Goal: Transaction & Acquisition: Purchase product/service

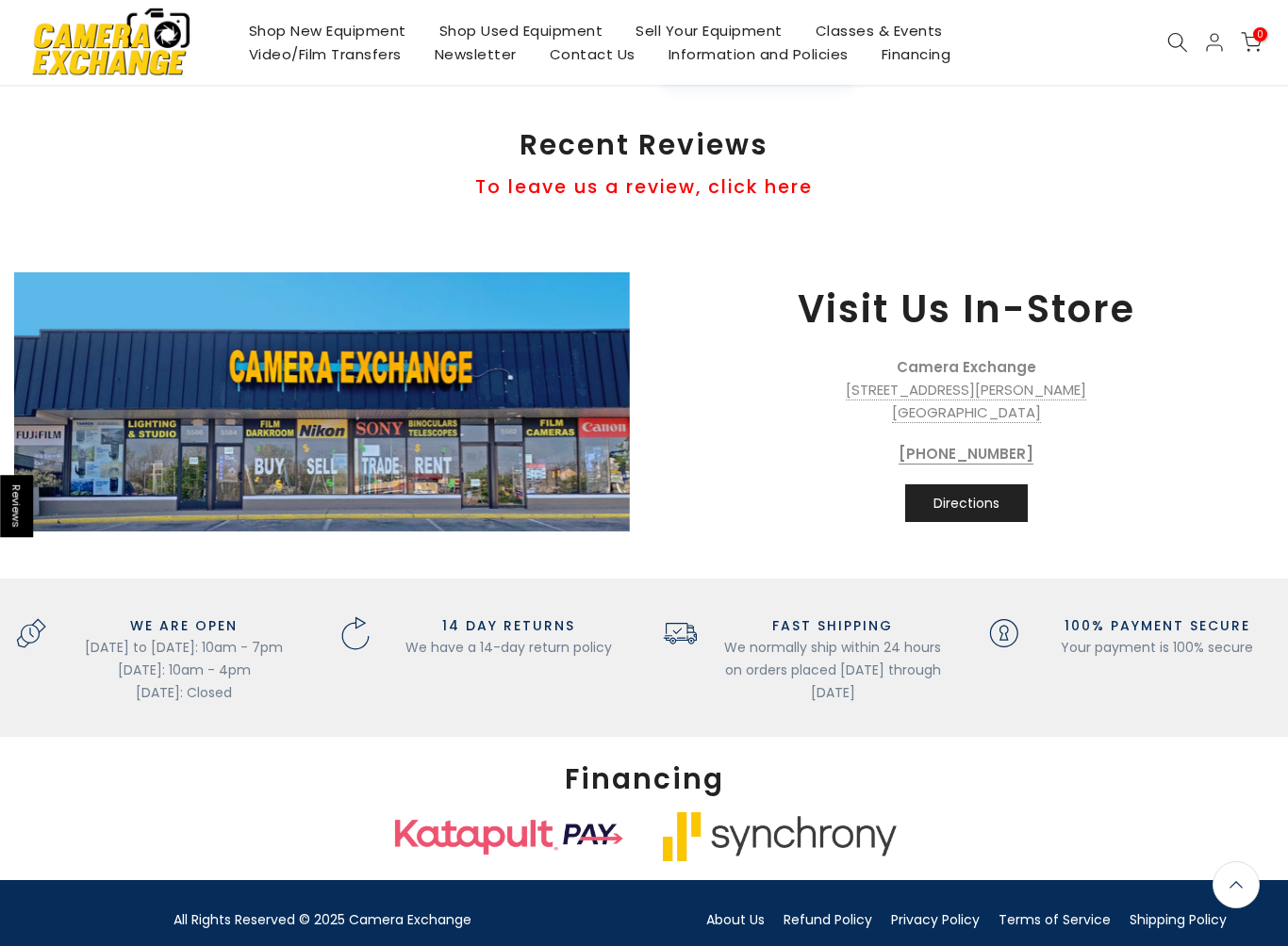
scroll to position [1763, 0]
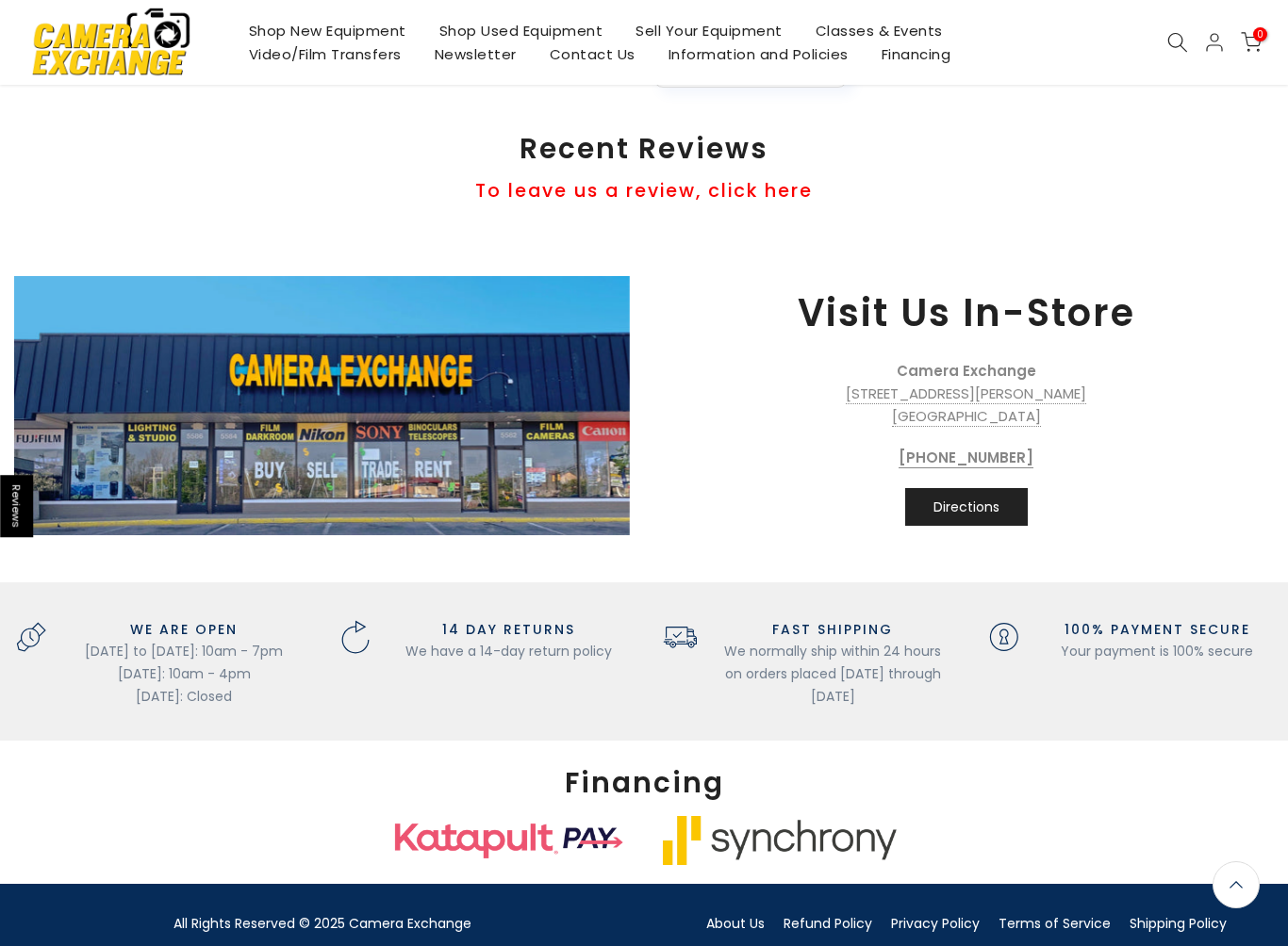
click at [577, 63] on link "Contact Us" at bounding box center [592, 54] width 119 height 24
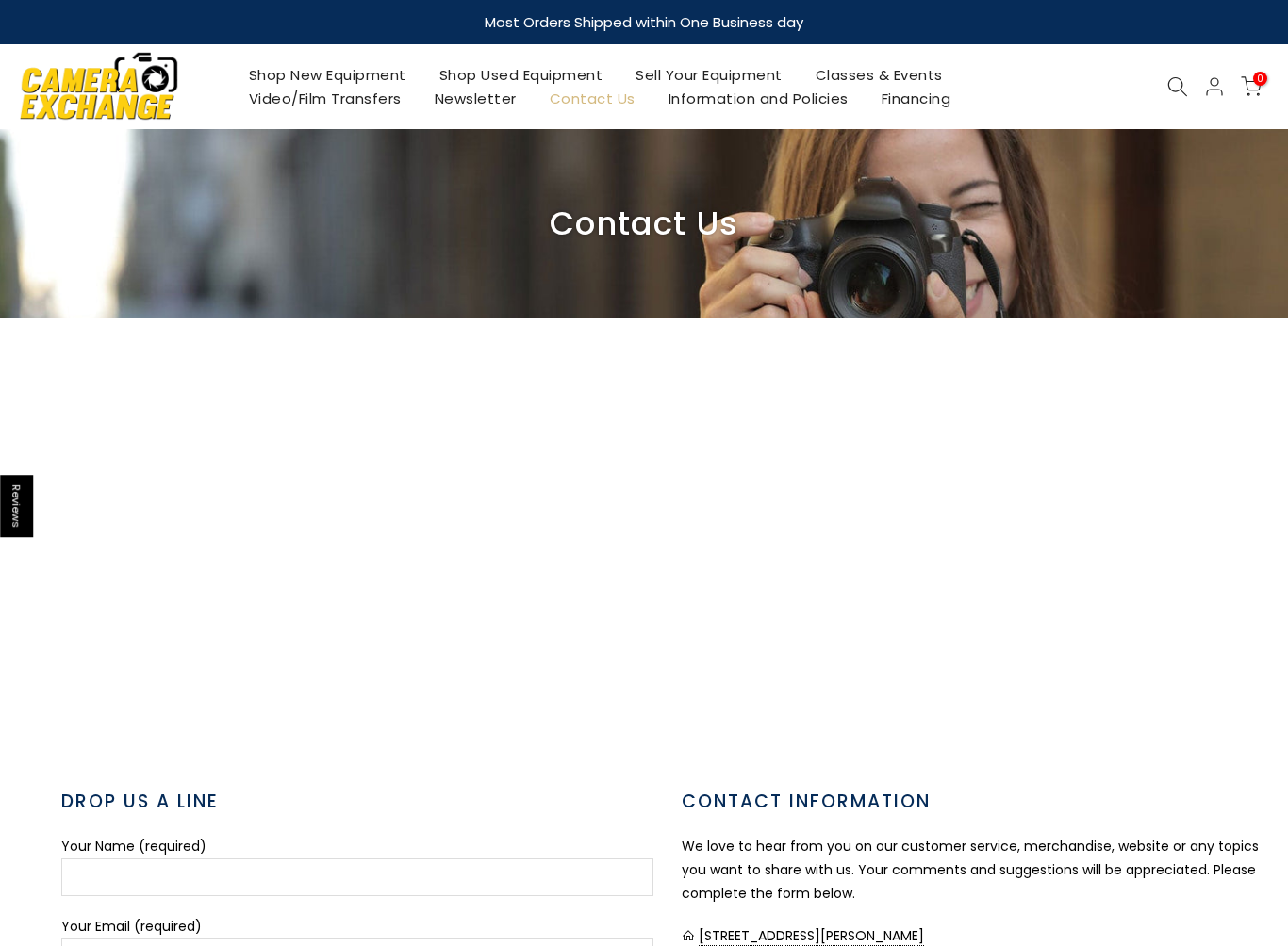
click at [516, 67] on link "Shop Used Equipment" at bounding box center [521, 75] width 197 height 24
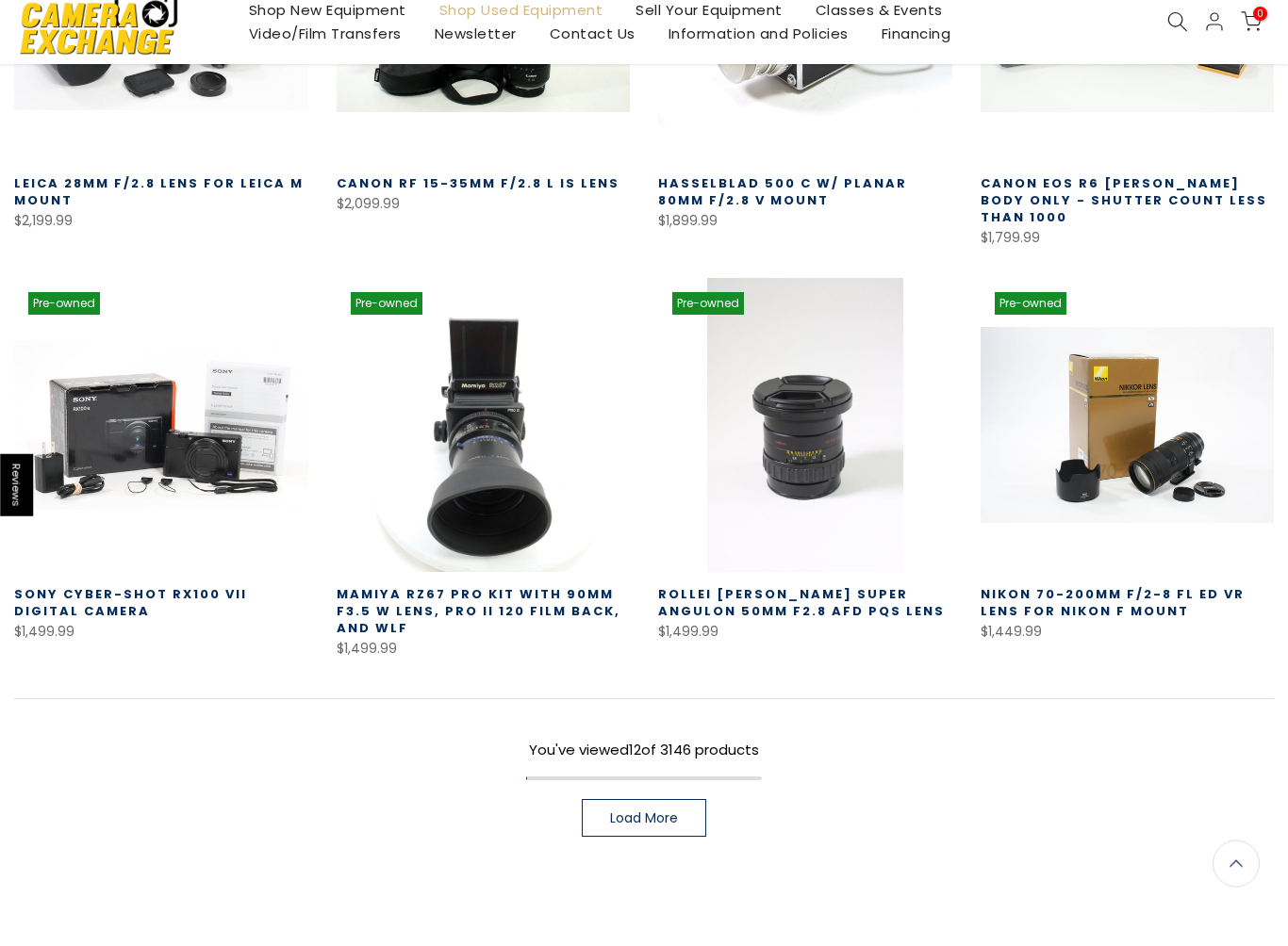
scroll to position [948, 0]
click at [632, 832] on span "Load More" at bounding box center [644, 838] width 68 height 13
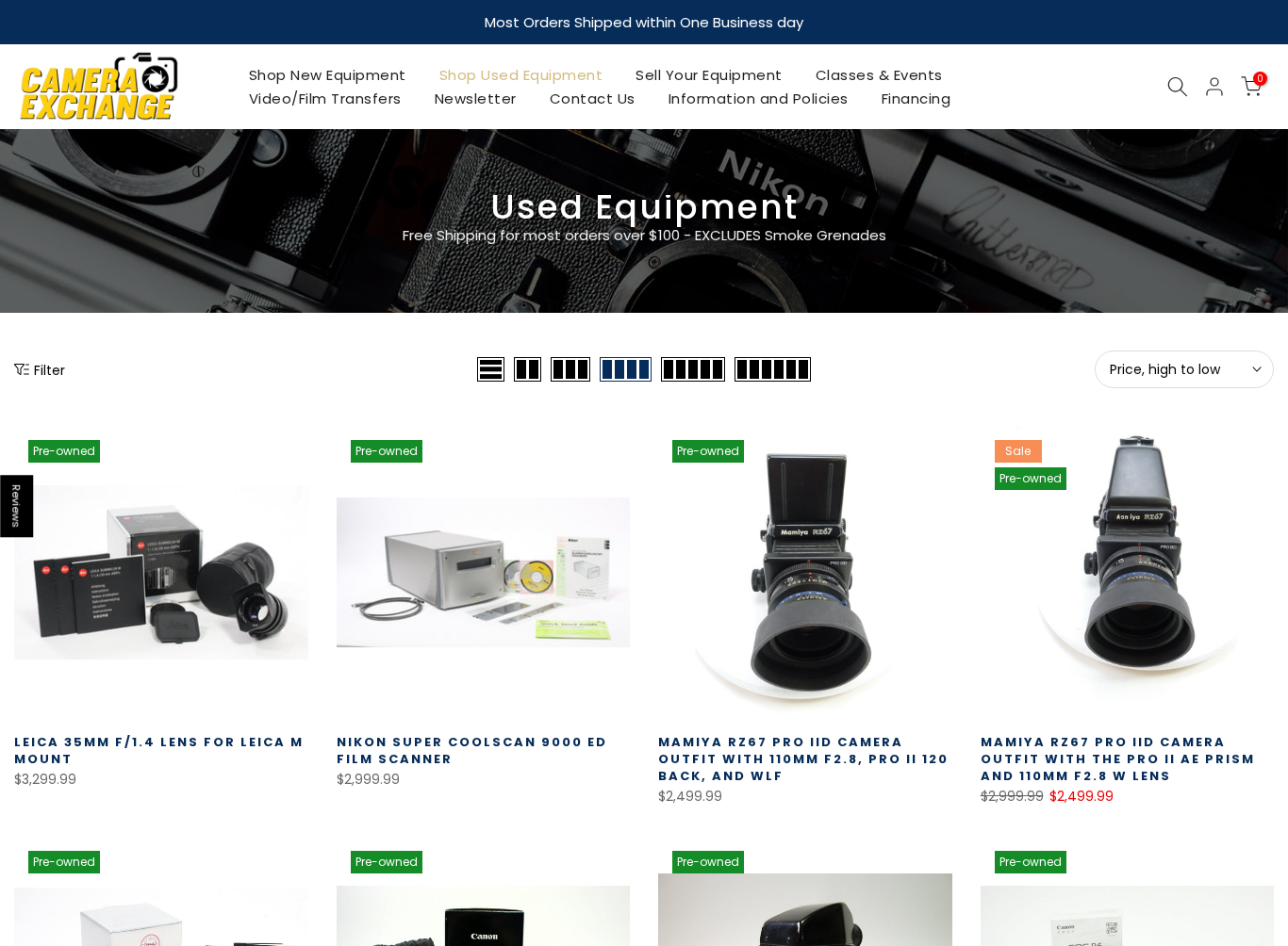
click at [1171, 89] on icon at bounding box center [1177, 86] width 21 height 21
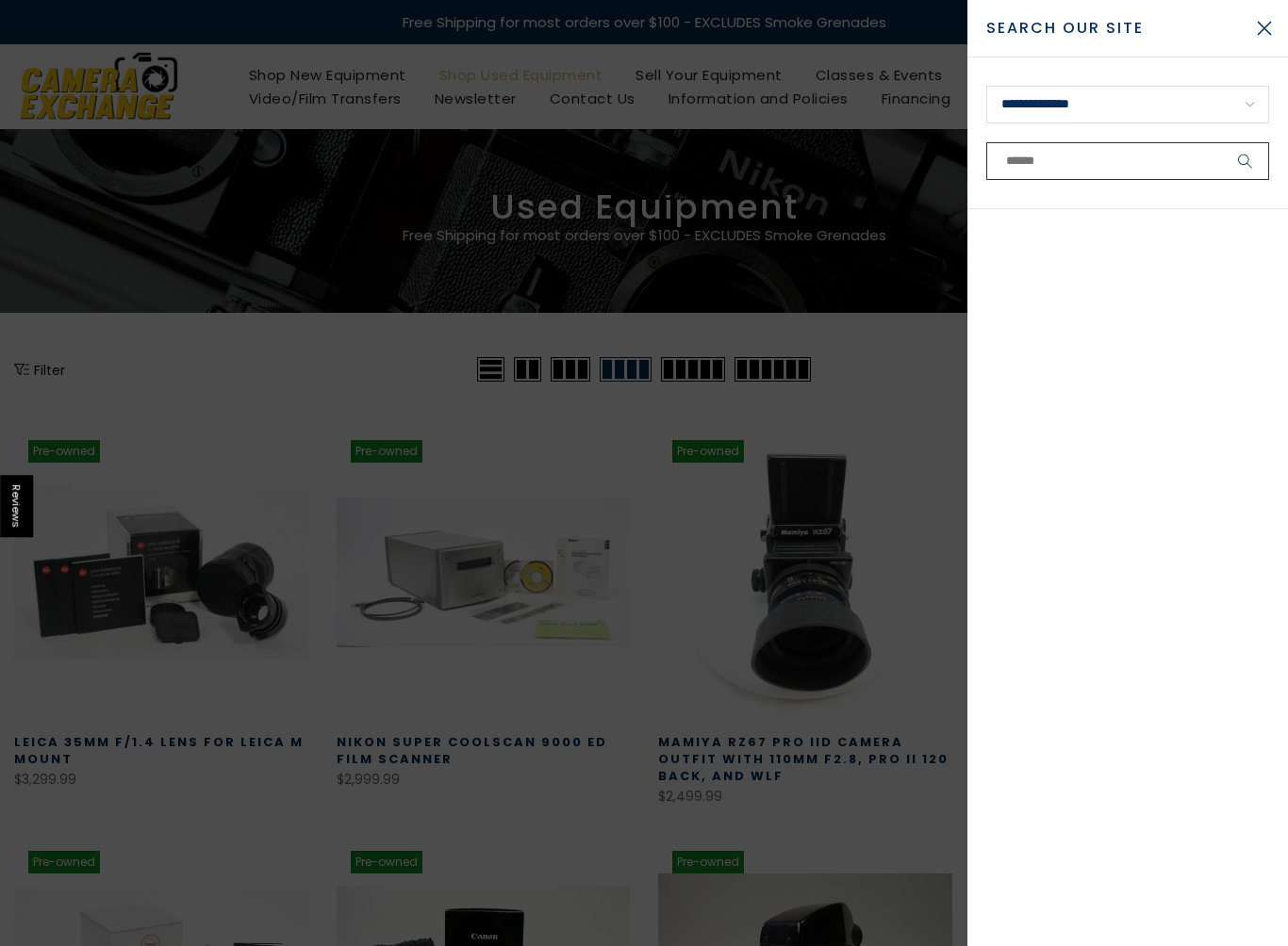
click at [1020, 161] on input "text" at bounding box center [1127, 161] width 282 height 38
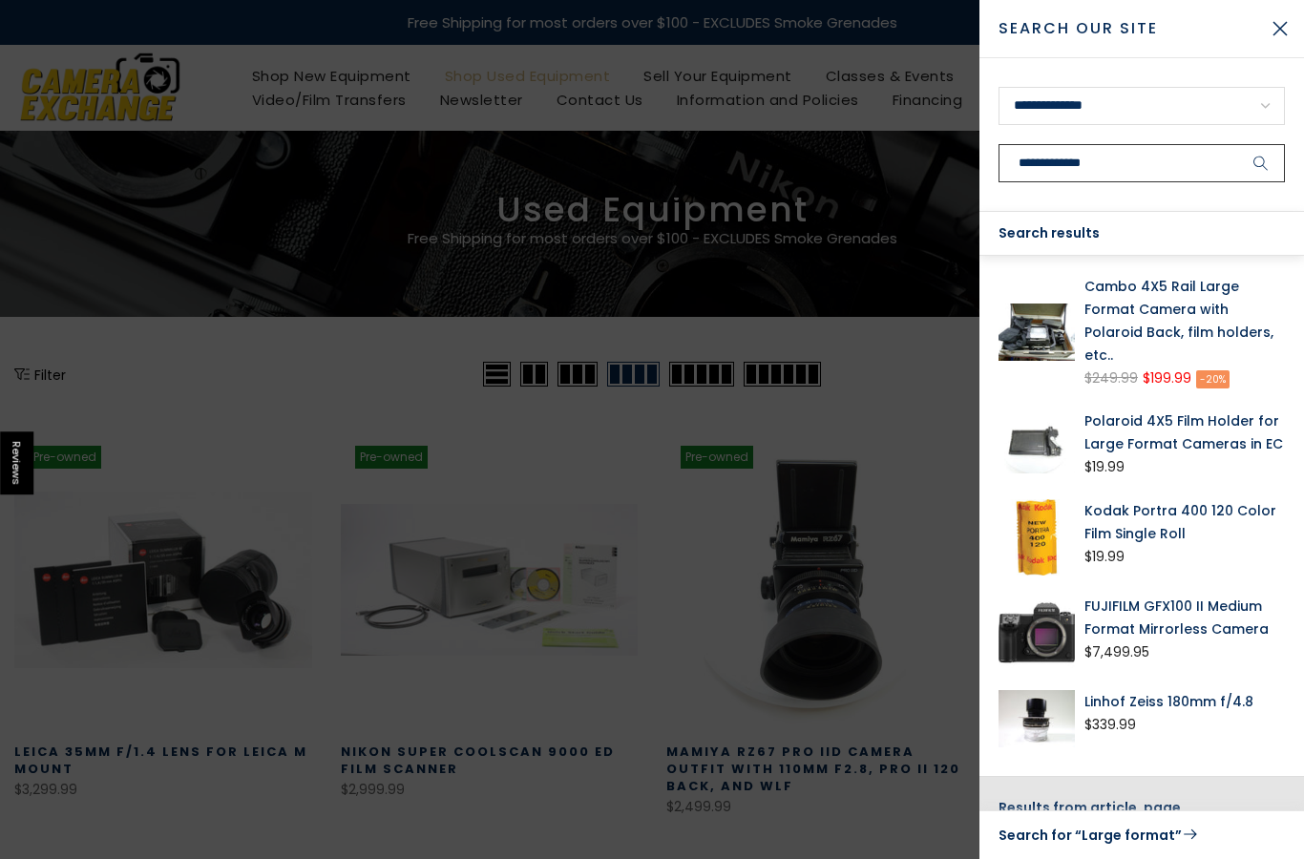
type input "**********"
click at [1261, 163] on button "submit" at bounding box center [1261, 163] width 48 height 38
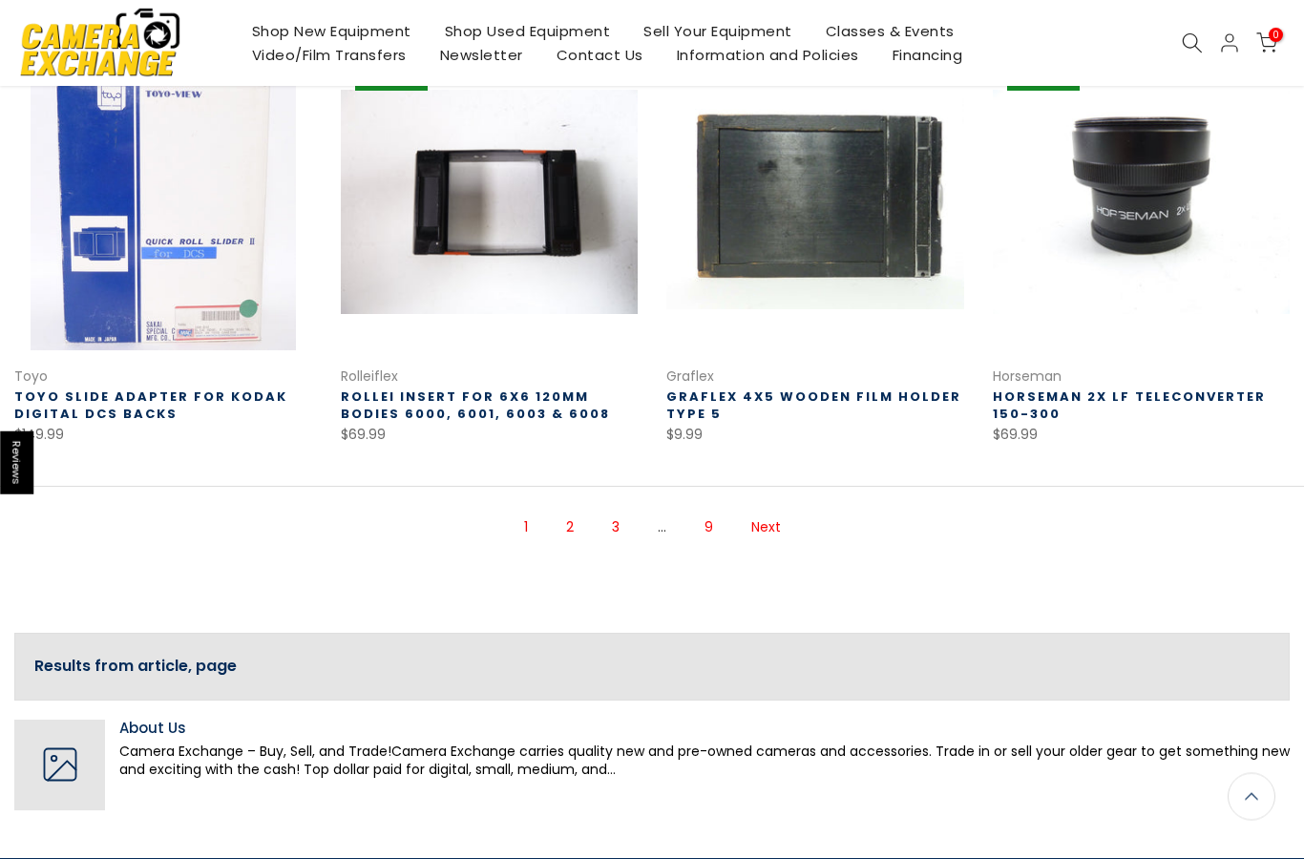
scroll to position [1212, 0]
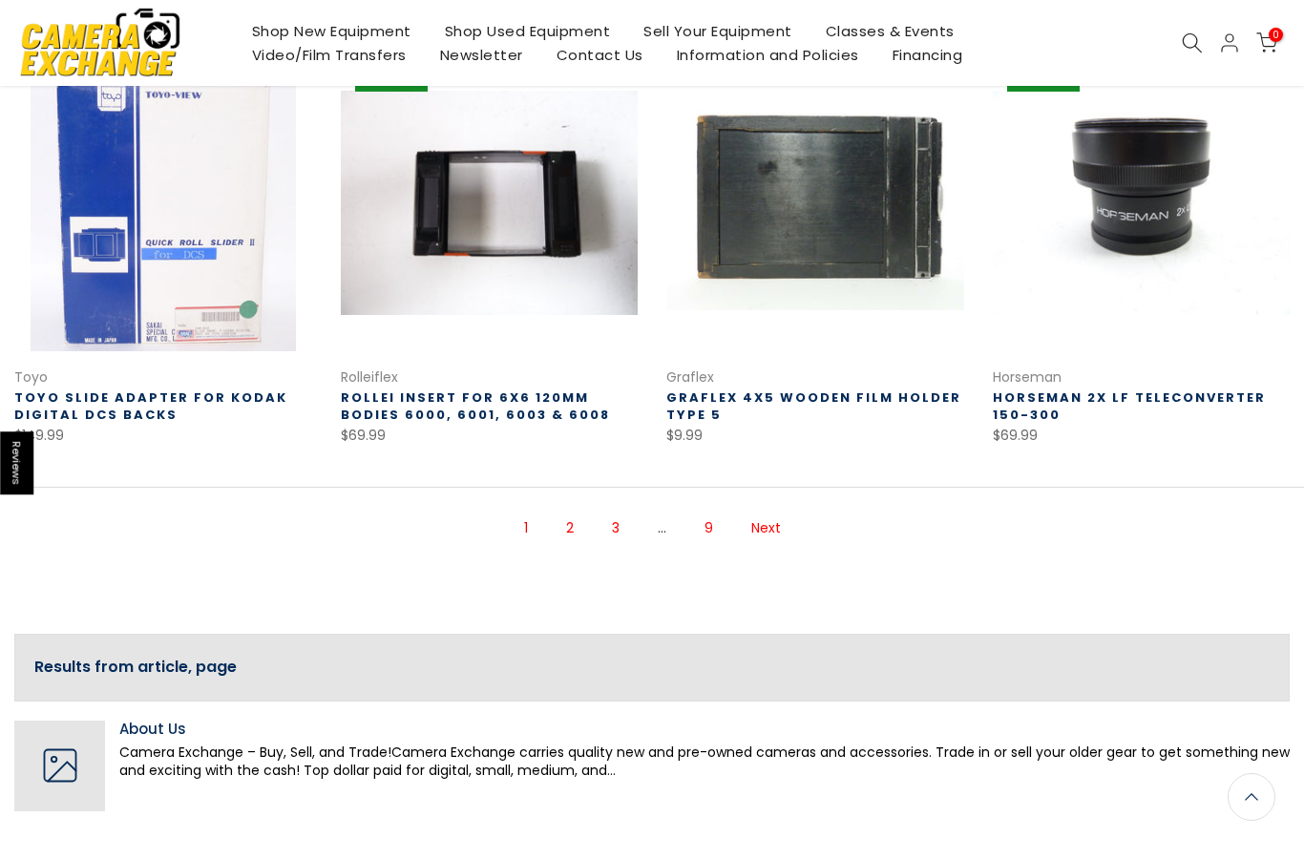
click at [560, 512] on link "2" at bounding box center [569, 528] width 27 height 33
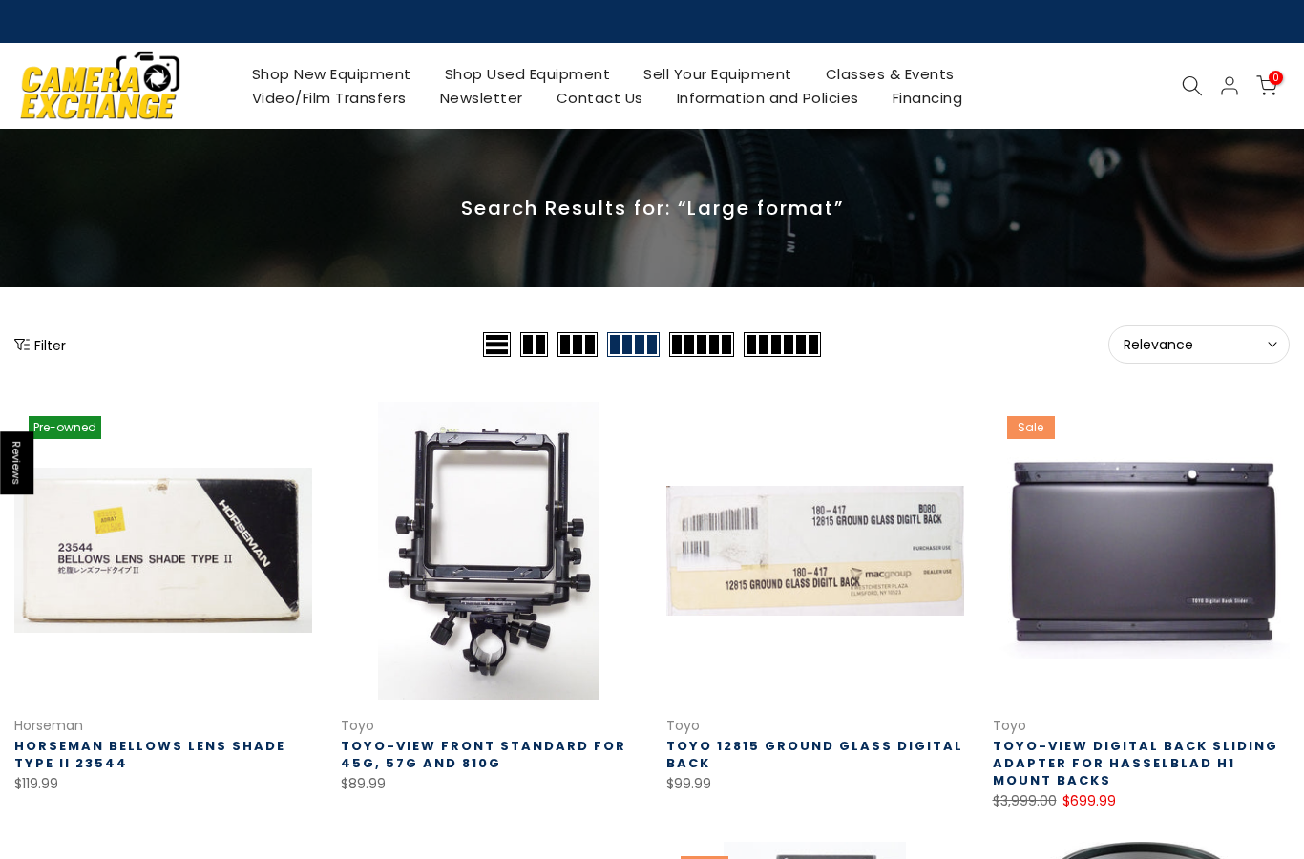
click at [1184, 87] on use at bounding box center [1192, 85] width 19 height 19
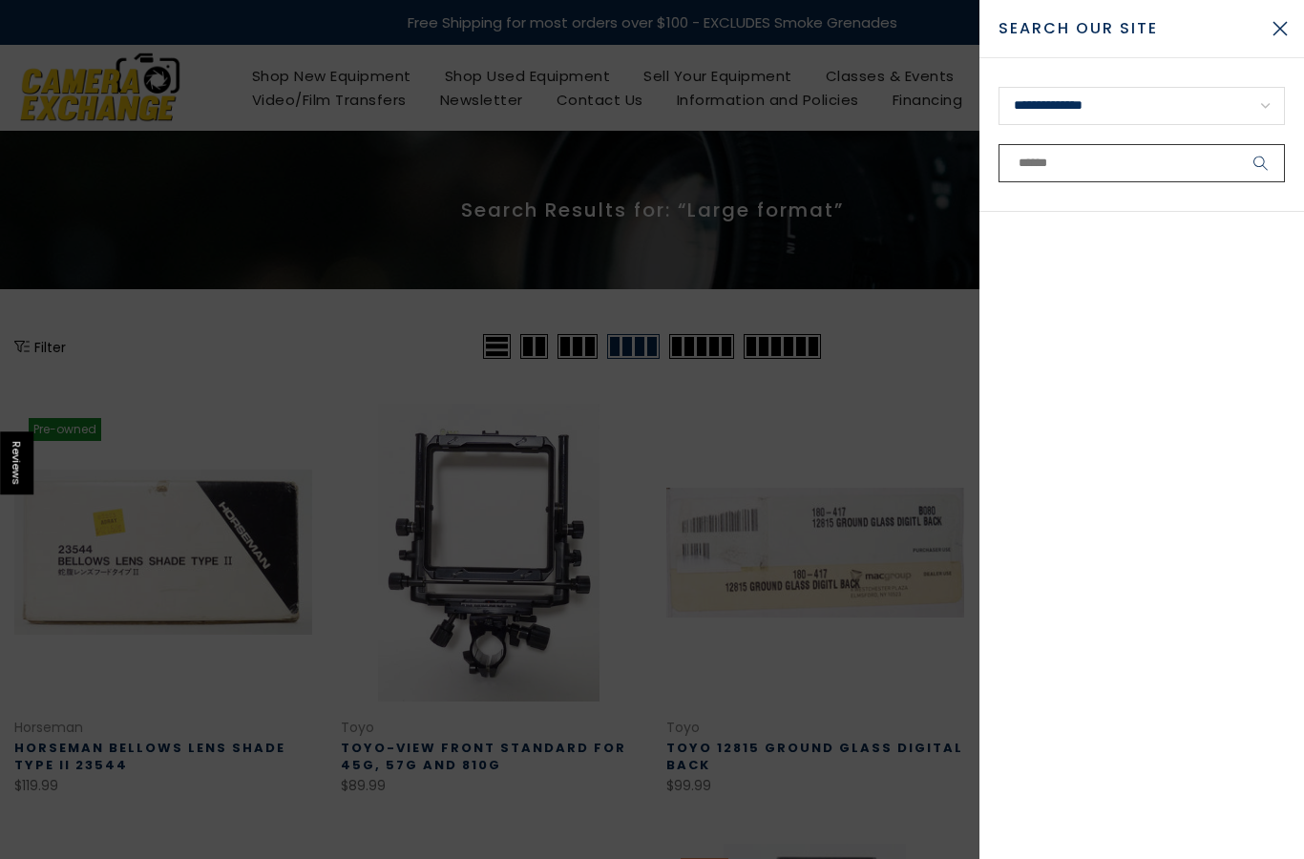
click at [1039, 166] on input "text" at bounding box center [1141, 163] width 286 height 38
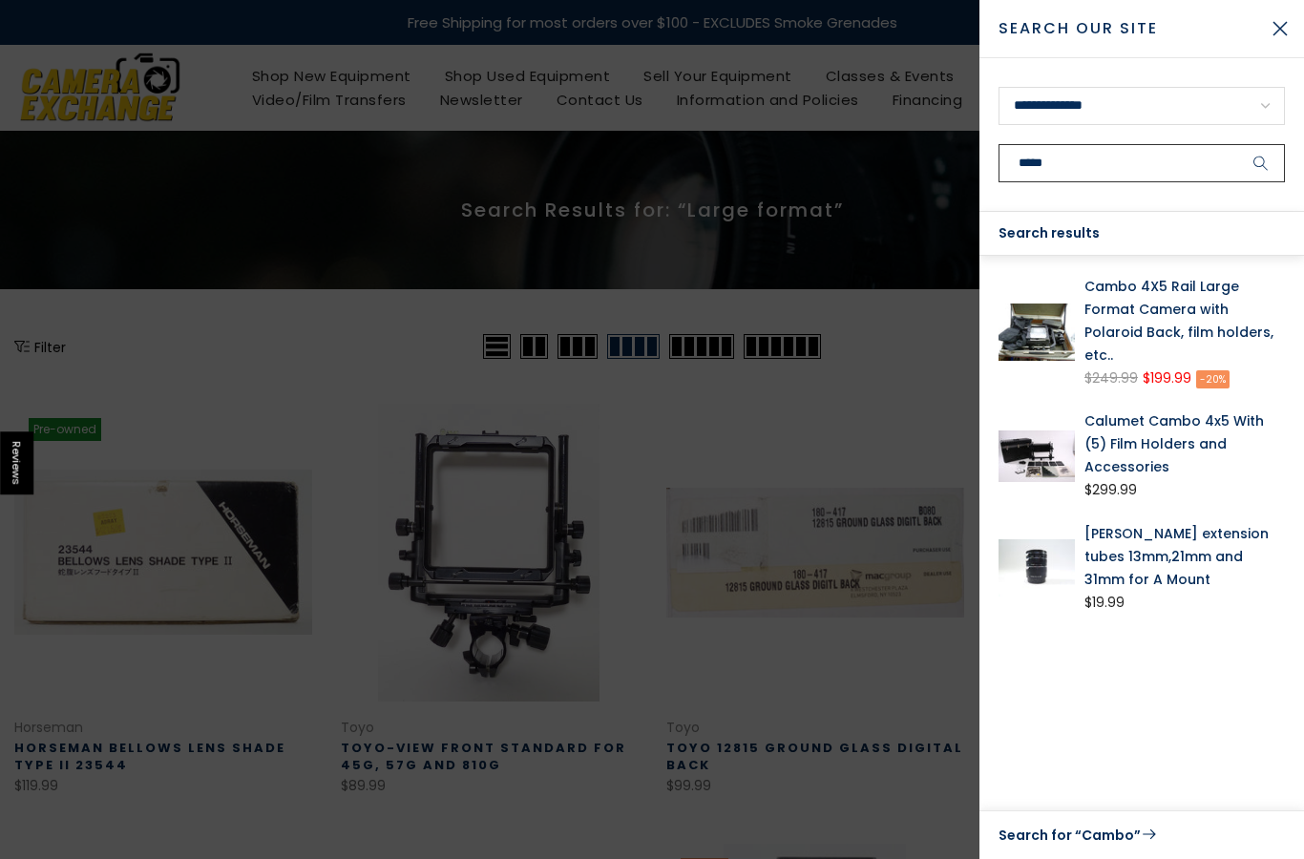
type input "*****"
click at [1261, 163] on button "submit" at bounding box center [1261, 163] width 48 height 38
